Goal: Task Accomplishment & Management: Use online tool/utility

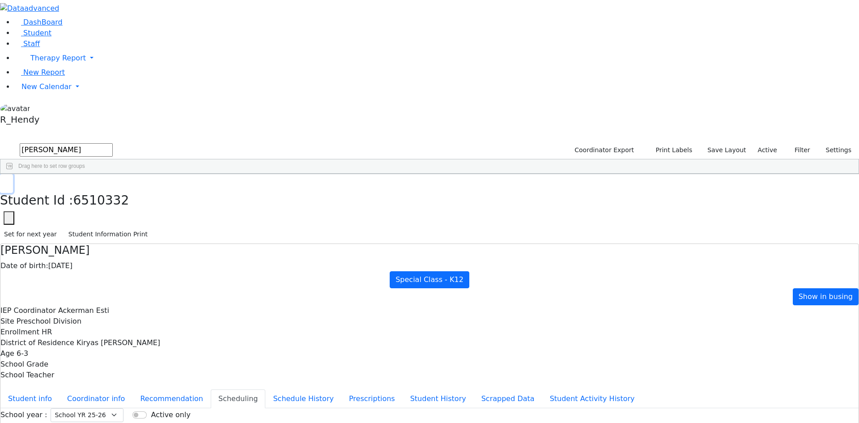
click at [13, 174] on button "button" at bounding box center [6, 183] width 13 height 19
click at [21, 91] on span "New Calendar" at bounding box center [46, 86] width 50 height 9
click at [36, 109] on span "Calendar" at bounding box center [35, 104] width 32 height 9
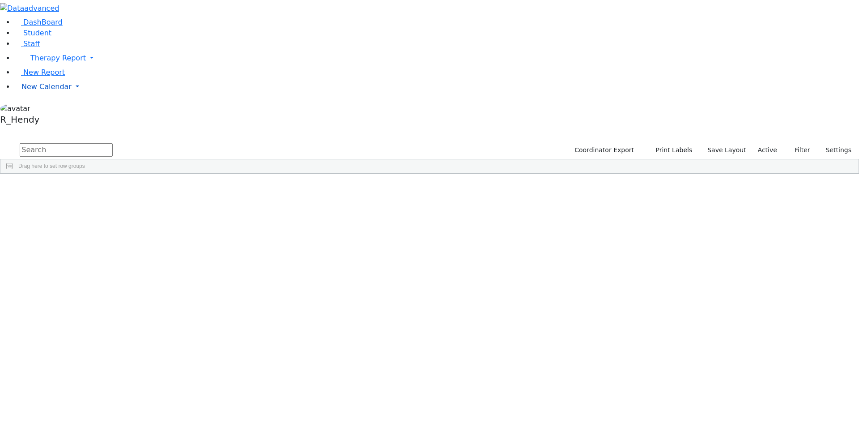
click at [47, 91] on span "New Calendar" at bounding box center [46, 86] width 50 height 9
click at [45, 109] on span "Calendar" at bounding box center [35, 104] width 32 height 9
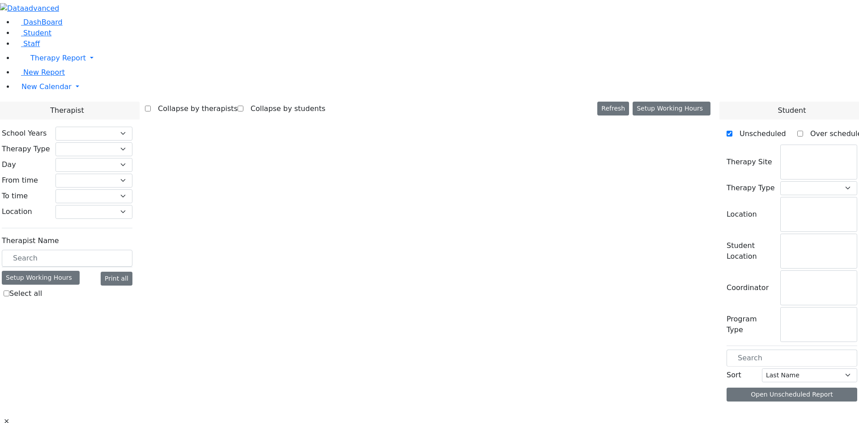
checkbox input "false"
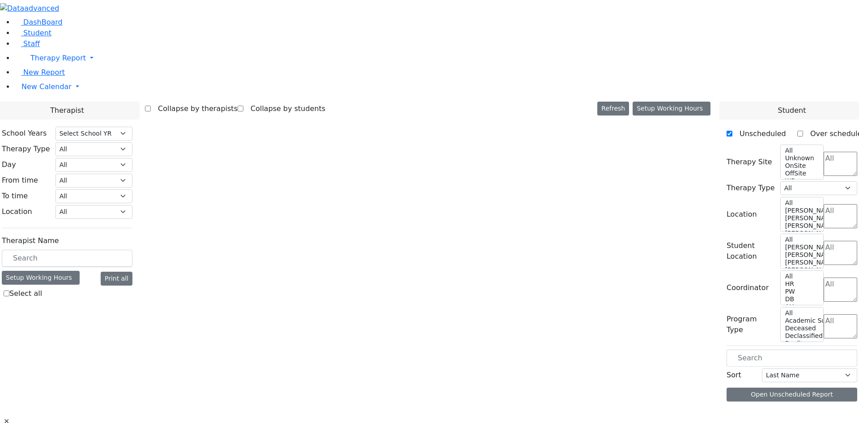
select select "212"
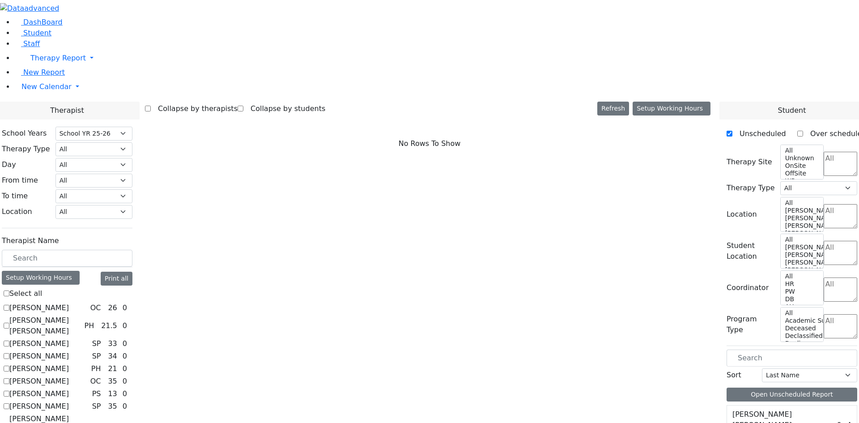
scroll to position [179, 0]
checkbox input "true"
select select "1"
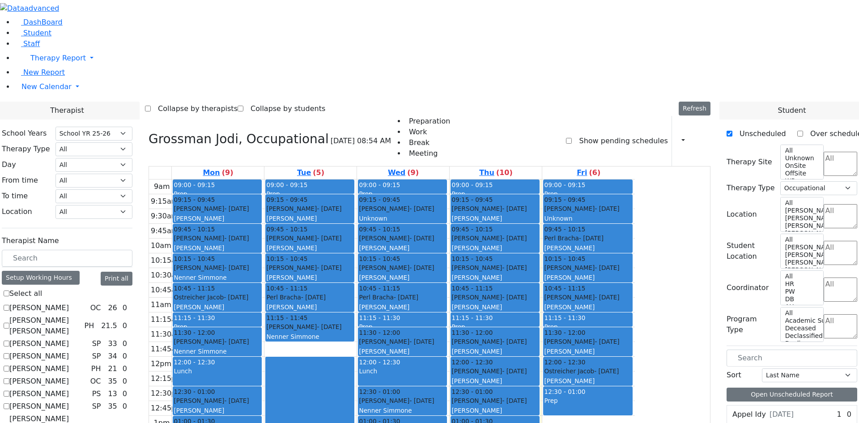
click at [635, 307] on div "9am 9:15am 9:30am 9:45am 10am 10:15am 10:30am 10:45am 11am 11:15am 11:30am 11:4…" at bounding box center [392, 357] width 486 height 355
